Goal: Task Accomplishment & Management: Manage account settings

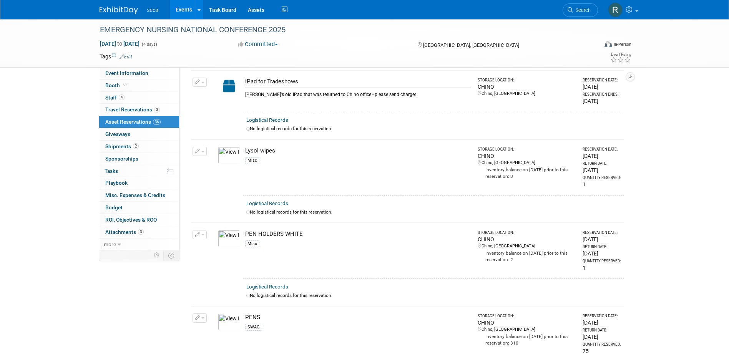
click at [184, 8] on link "Events" at bounding box center [184, 9] width 28 height 19
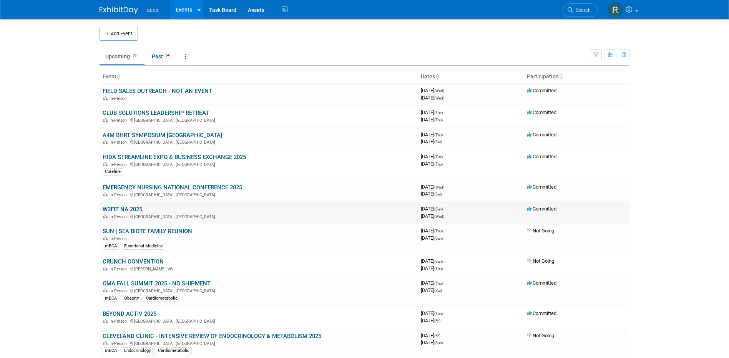
click at [130, 208] on link "W3FIT NA 2025" at bounding box center [123, 209] width 40 height 7
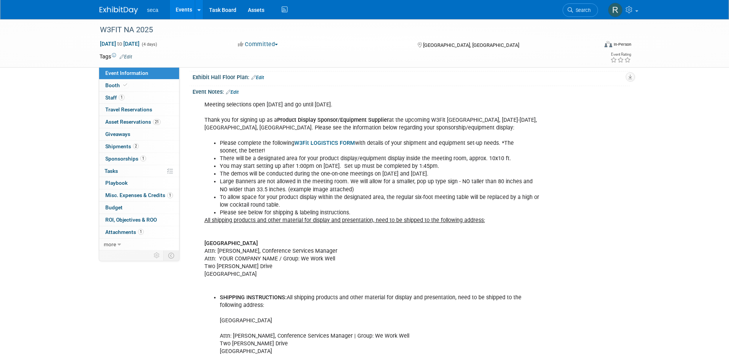
scroll to position [154, 0]
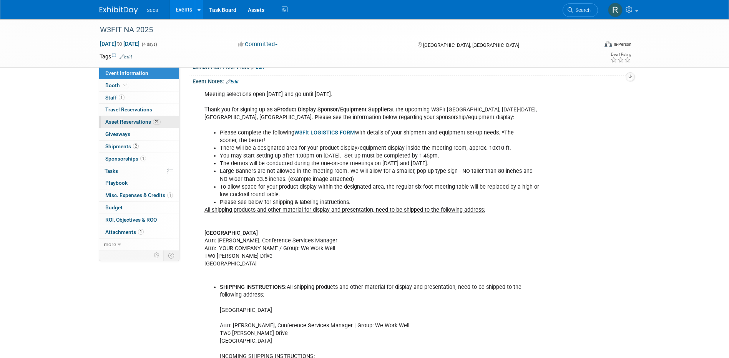
click at [144, 122] on span "Asset Reservations 21" at bounding box center [132, 122] width 55 height 6
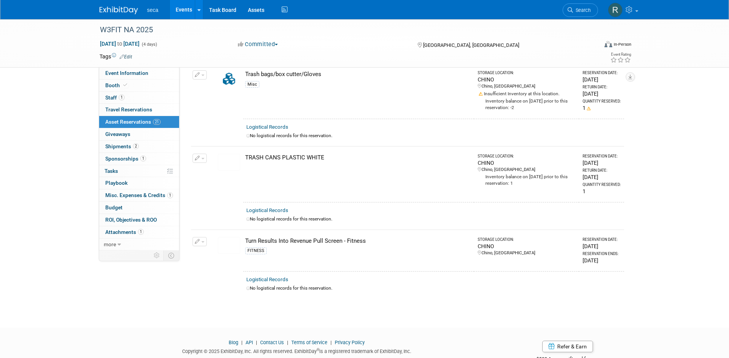
scroll to position [1500, 0]
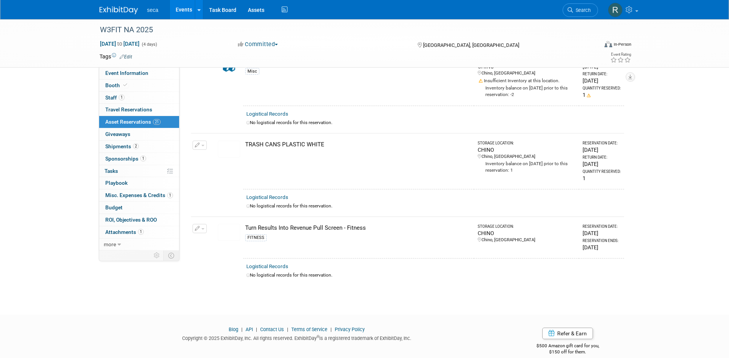
click at [180, 9] on link "Events" at bounding box center [184, 9] width 28 height 19
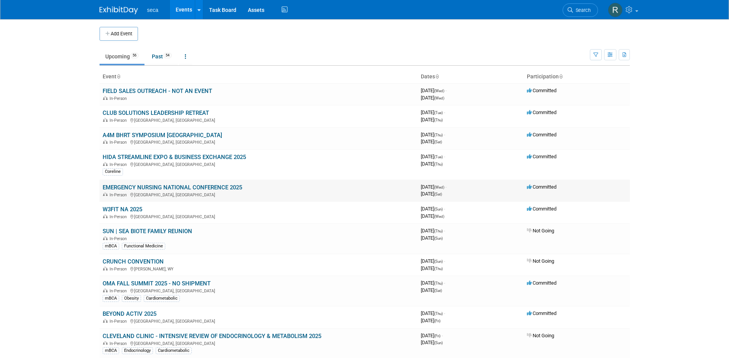
click at [141, 186] on link "EMERGENCY NURSING NATIONAL CONFERENCE 2025" at bounding box center [173, 187] width 140 height 7
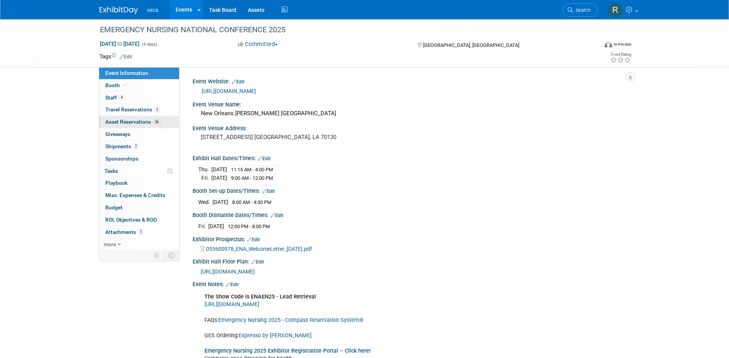
click at [145, 124] on span "Asset Reservations 36" at bounding box center [132, 122] width 55 height 6
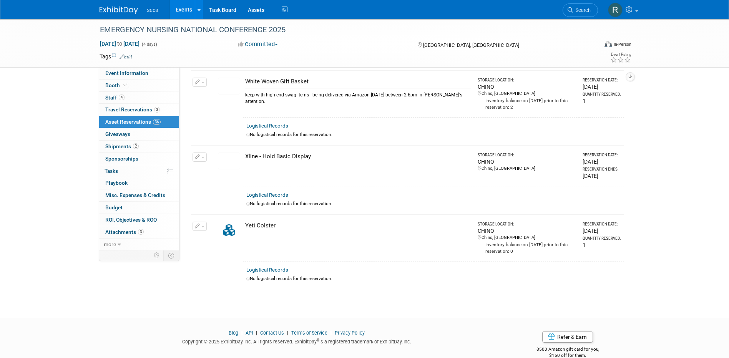
scroll to position [2618, 0]
click at [187, 8] on link "Events" at bounding box center [184, 9] width 28 height 19
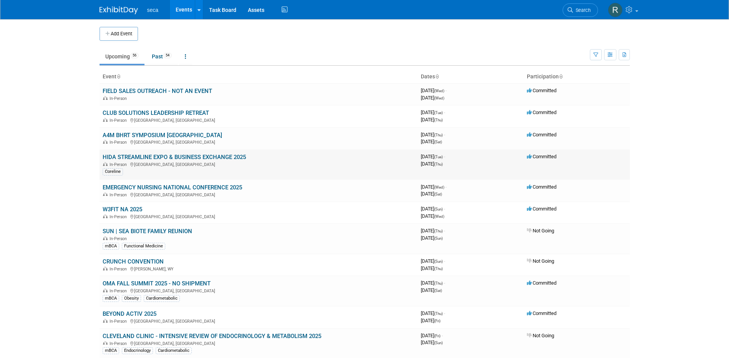
click at [154, 157] on link "HIDA STREAMLINE EXPO & BUSINESS EXCHANGE 2025" at bounding box center [174, 157] width 143 height 7
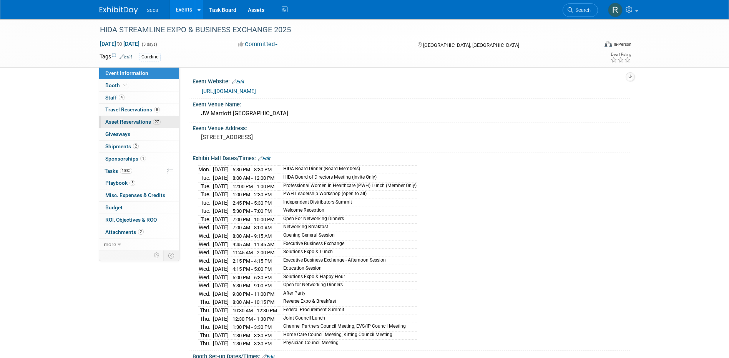
click at [134, 121] on span "Asset Reservations 27" at bounding box center [132, 122] width 55 height 6
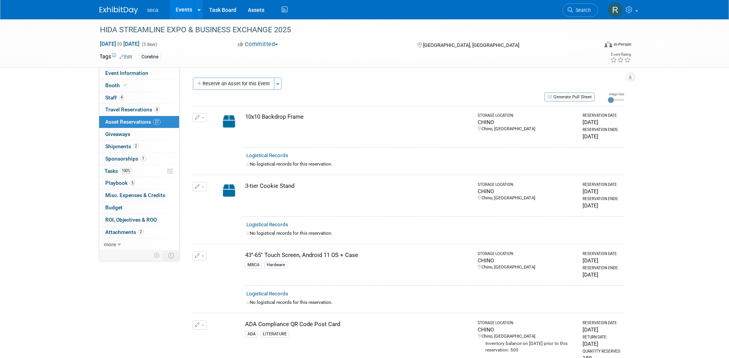
click at [181, 11] on link "Events" at bounding box center [184, 9] width 28 height 19
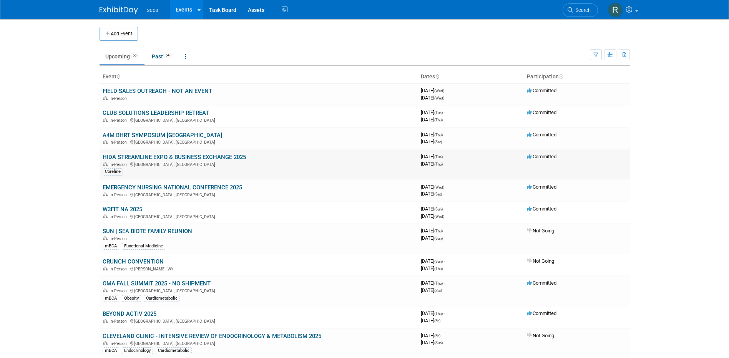
click at [143, 156] on link "HIDA STREAMLINE EXPO & BUSINESS EXCHANGE 2025" at bounding box center [174, 157] width 143 height 7
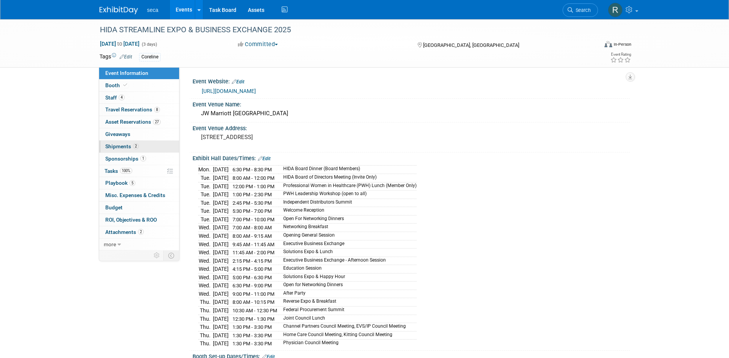
click at [126, 146] on span "Shipments 2" at bounding box center [121, 146] width 33 height 6
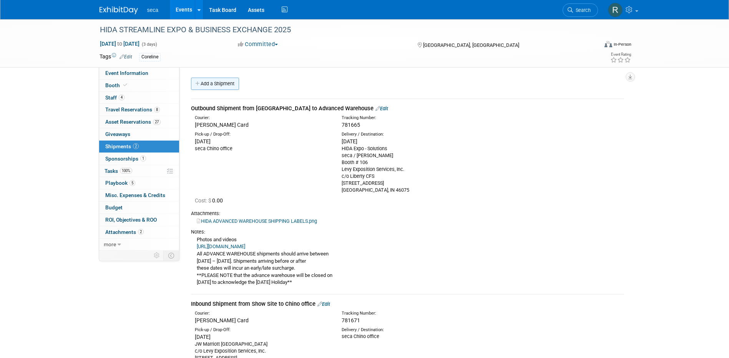
click at [218, 88] on link "Add a Shipment" at bounding box center [215, 84] width 48 height 12
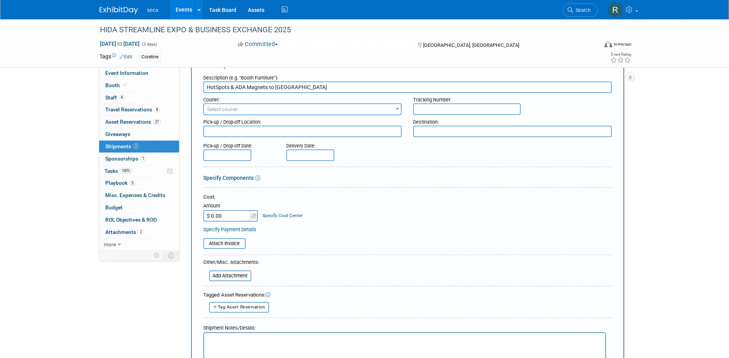
scroll to position [115, 0]
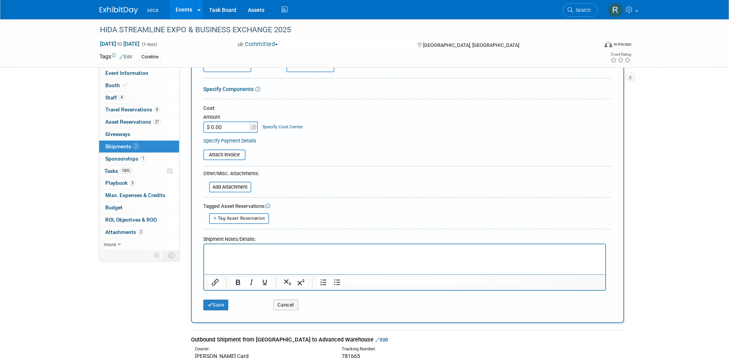
type input "HotSpots & ADA Magnets to [GEOGRAPHIC_DATA]"
click at [269, 251] on p "Rich Text Area. Press ALT-0 for help." at bounding box center [404, 251] width 393 height 8
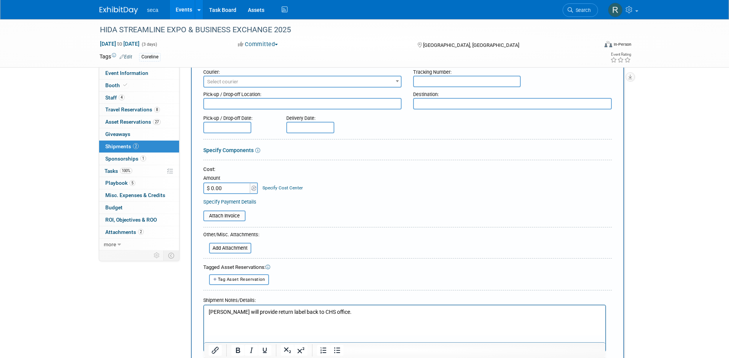
scroll to position [0, 0]
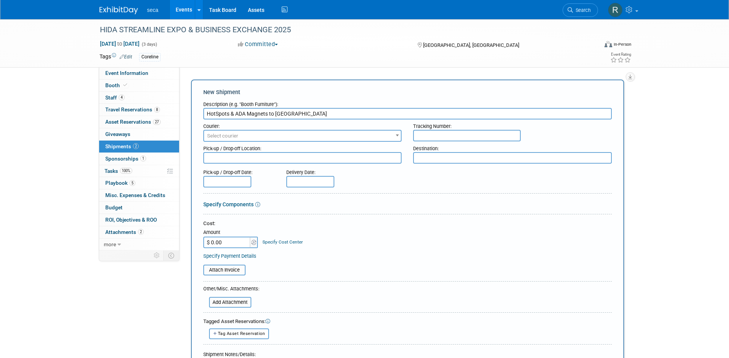
click at [252, 161] on textarea at bounding box center [302, 158] width 199 height 12
type textarea "C"
type textarea "UPS - [GEOGRAPHIC_DATA], [GEOGRAPHIC_DATA]"
click at [433, 159] on textarea at bounding box center [512, 158] width 199 height 12
drag, startPoint x: 510, startPoint y: 158, endPoint x: 479, endPoint y: 158, distance: 31.1
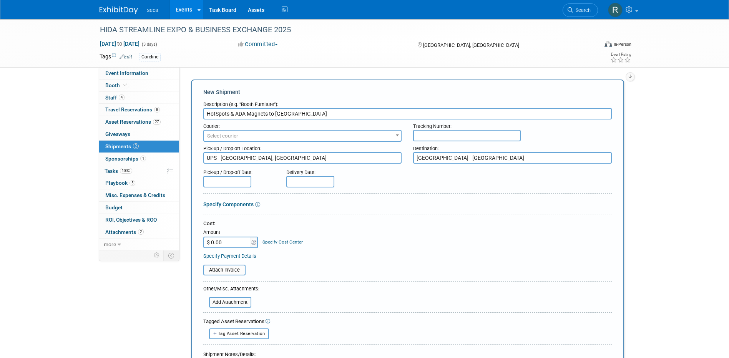
click at [476, 160] on textarea "[GEOGRAPHIC_DATA] - [GEOGRAPHIC_DATA]" at bounding box center [512, 158] width 199 height 12
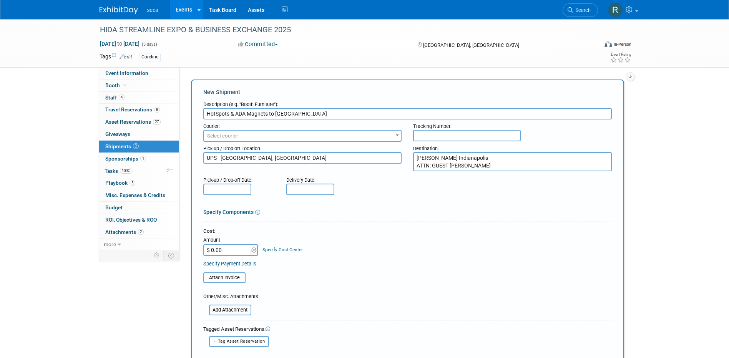
type textarea "[PERSON_NAME] Indianapolis ATTN: GUEST [PERSON_NAME]"
click at [400, 183] on div "Pick-up / Drop-off Date: Delivery Date:" at bounding box center [408, 184] width 420 height 22
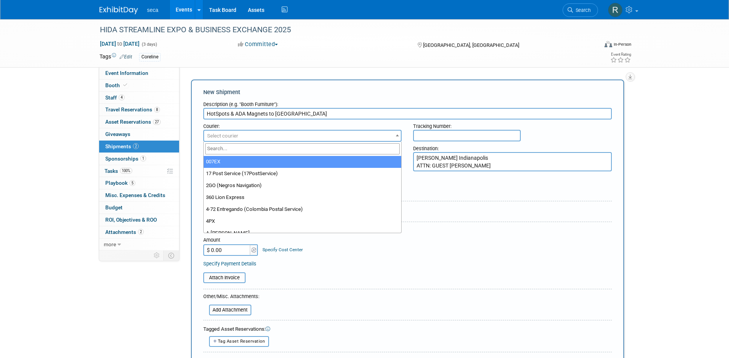
click at [335, 135] on span "Select courier" at bounding box center [302, 136] width 197 height 11
type input "ups"
select select "508"
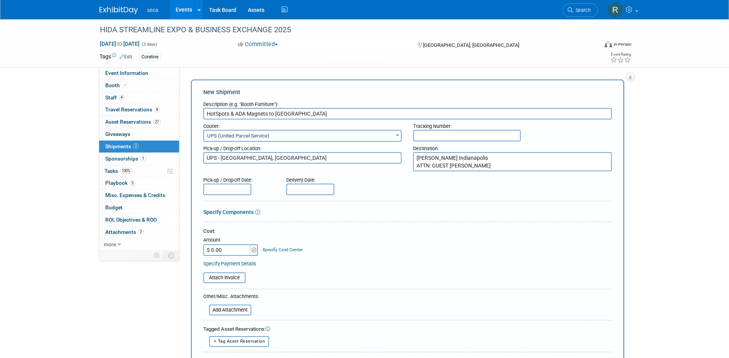
click at [216, 192] on input "text" at bounding box center [227, 190] width 48 height 12
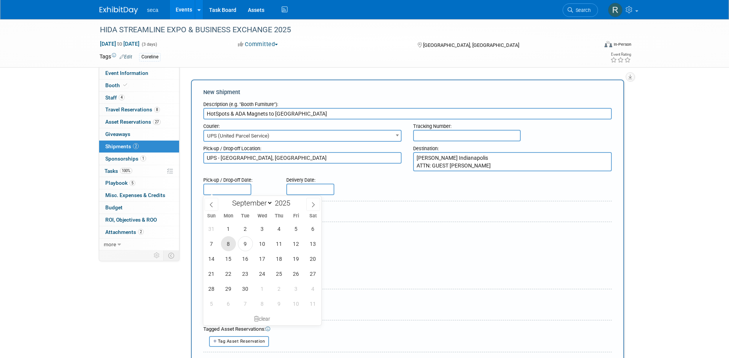
click at [231, 243] on span "8" at bounding box center [228, 243] width 15 height 15
type input "[DATE]"
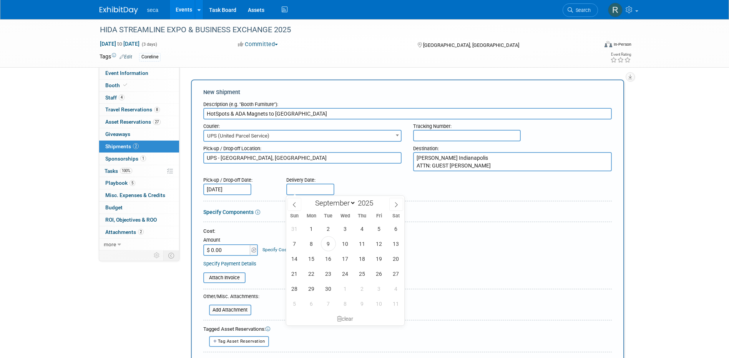
click at [311, 190] on input "text" at bounding box center [310, 190] width 48 height 12
click at [379, 243] on span "12" at bounding box center [379, 243] width 15 height 15
type input "[DATE]"
click at [369, 187] on div "Delivery Date: [DATE]" at bounding box center [333, 184] width 105 height 22
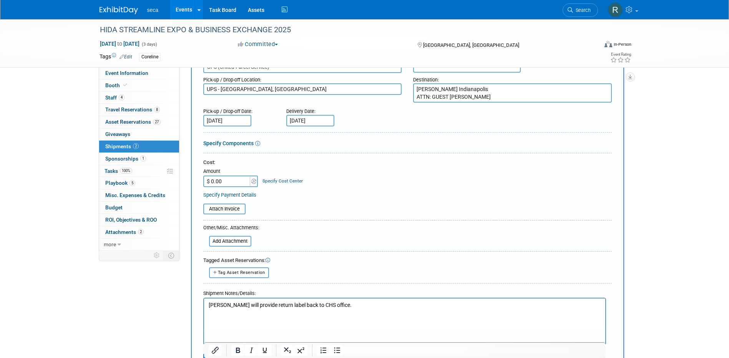
scroll to position [77, 0]
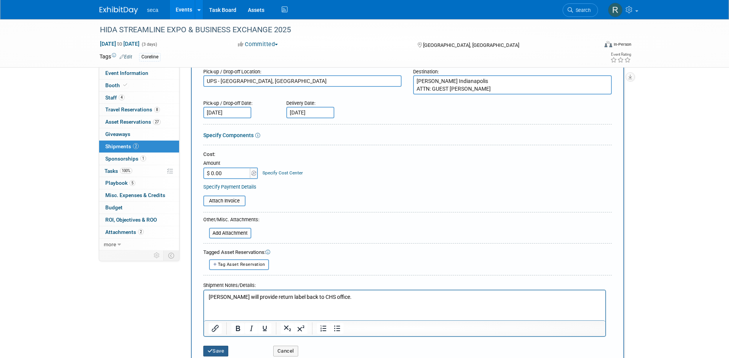
click at [217, 351] on button "Save" at bounding box center [215, 351] width 25 height 11
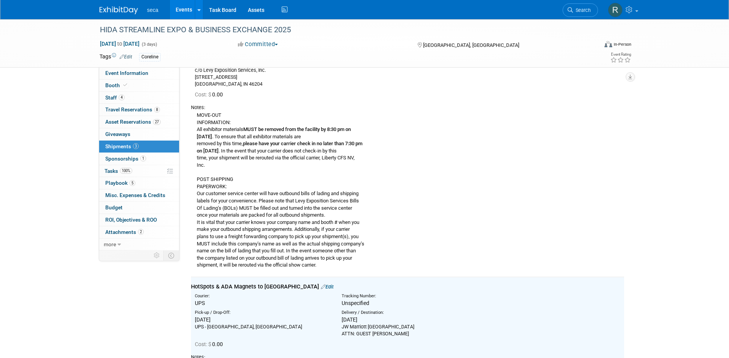
scroll to position [383, 0]
